Goal: Complete application form

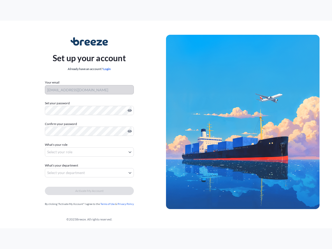
click at [166, 125] on img at bounding box center [243, 122] width 154 height 175
click at [129, 111] on icon "Show password" at bounding box center [130, 110] width 4 height 3
click at [129, 131] on icon "Show password" at bounding box center [130, 131] width 4 height 3
click at [57, 145] on span "What's your role" at bounding box center [56, 144] width 23 height 5
click at [89, 152] on button "Select your role" at bounding box center [89, 151] width 89 height 9
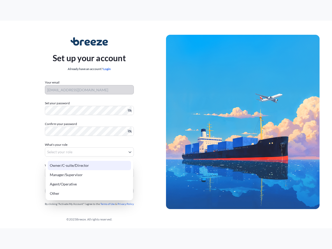
click at [62, 166] on div "Owner/C-suite/Director" at bounding box center [89, 165] width 83 height 9
click at [89, 173] on div "Manager/Supervisor" at bounding box center [89, 174] width 83 height 9
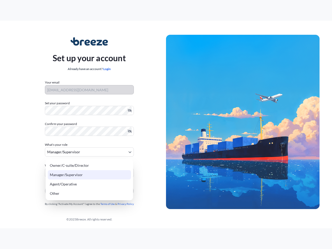
click at [89, 191] on div "Other" at bounding box center [89, 193] width 83 height 9
select select "other"
